Goal: Information Seeking & Learning: Learn about a topic

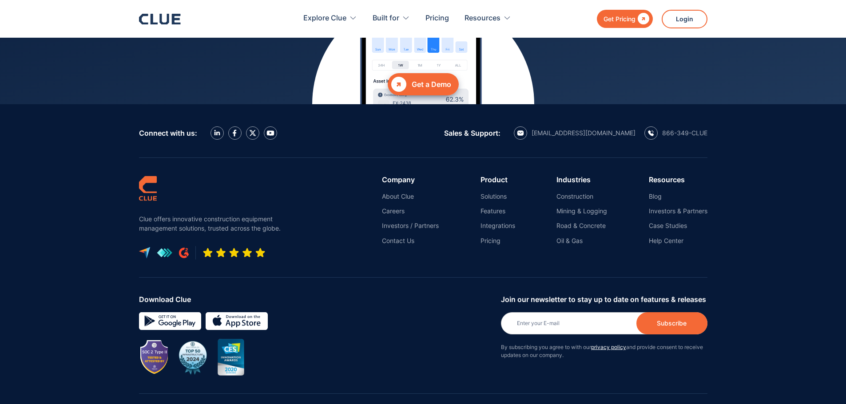
scroll to position [4018, 0]
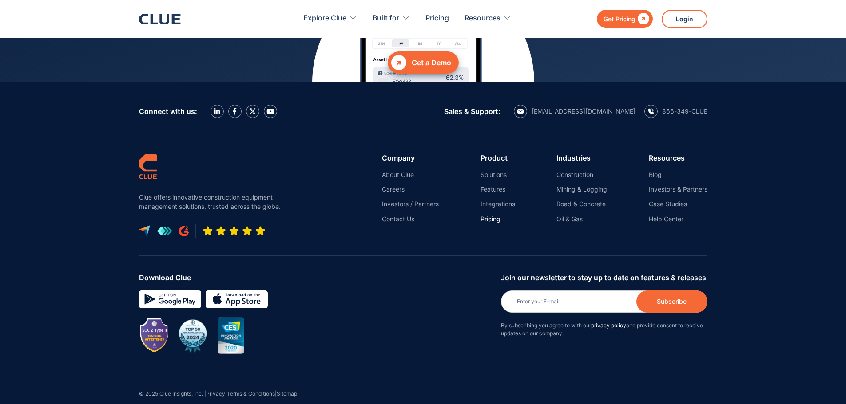
click at [486, 215] on link "Pricing" at bounding box center [497, 219] width 35 height 8
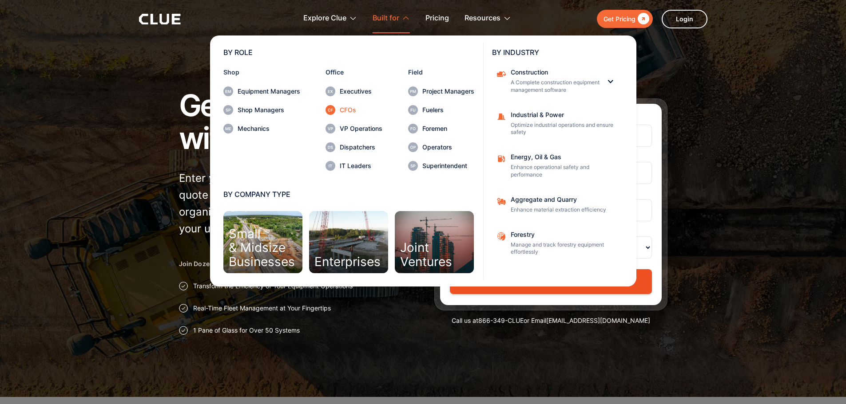
click at [348, 109] on div "CFOs" at bounding box center [361, 110] width 43 height 6
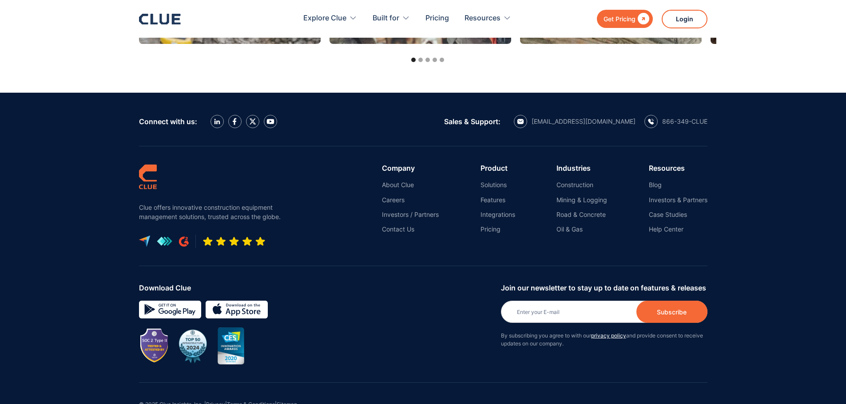
scroll to position [2930, 0]
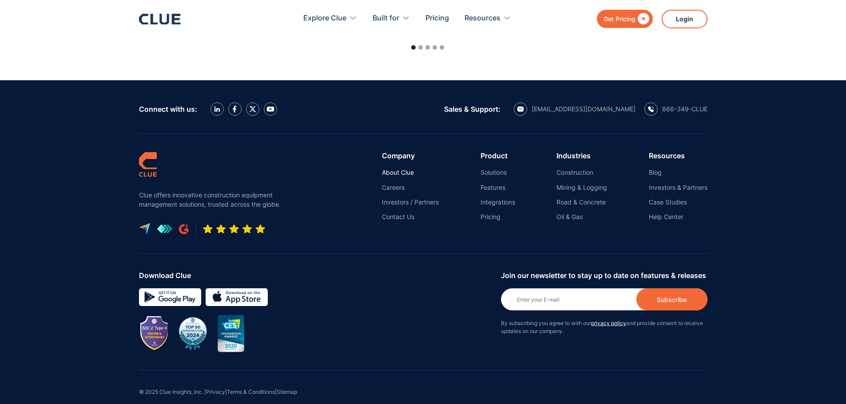
click at [410, 174] on link "About Clue" at bounding box center [410, 173] width 57 height 8
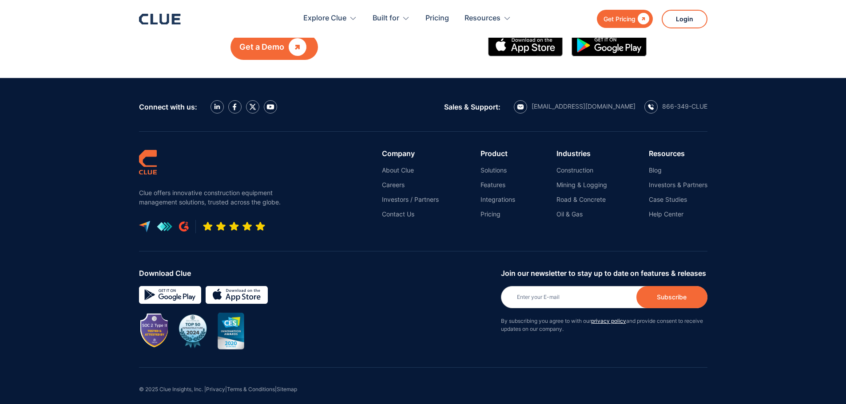
scroll to position [1069, 0]
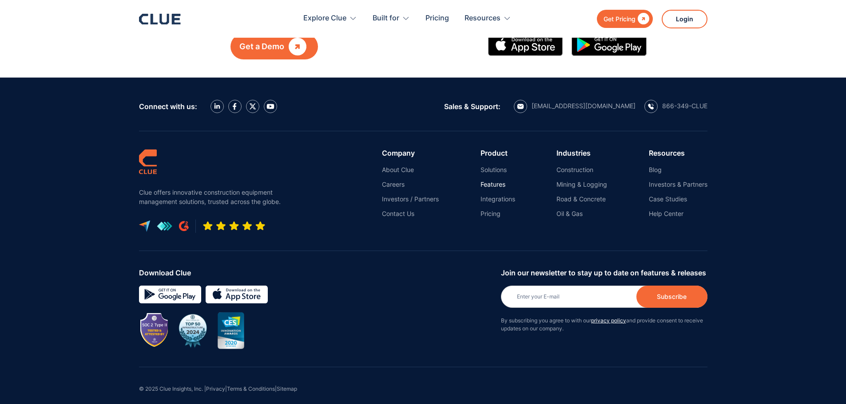
click at [494, 181] on link "Features" at bounding box center [497, 185] width 35 height 8
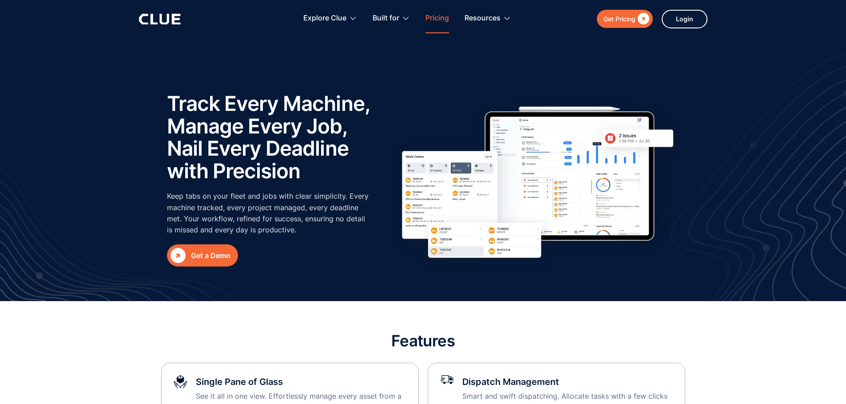
click at [443, 22] on link "Pricing" at bounding box center [437, 18] width 24 height 28
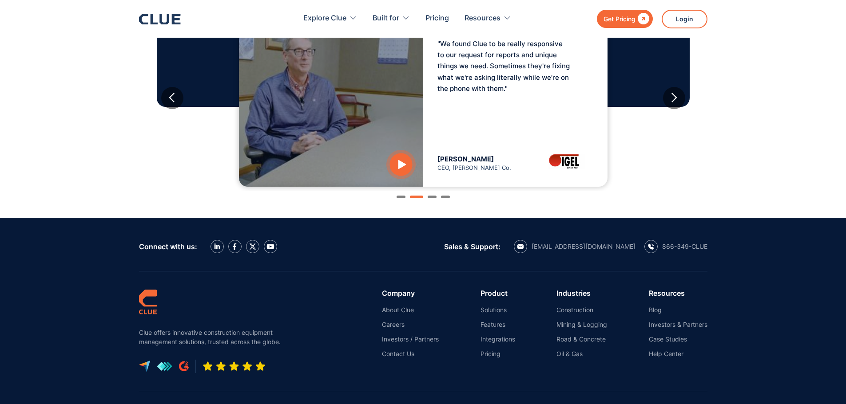
scroll to position [1021, 0]
